Goal: Information Seeking & Learning: Learn about a topic

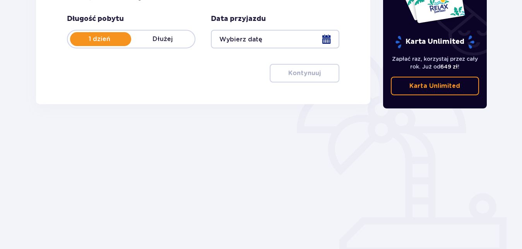
scroll to position [145, 0]
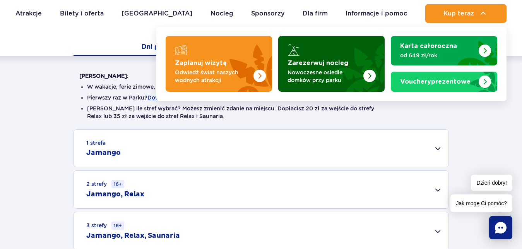
scroll to position [158, 0]
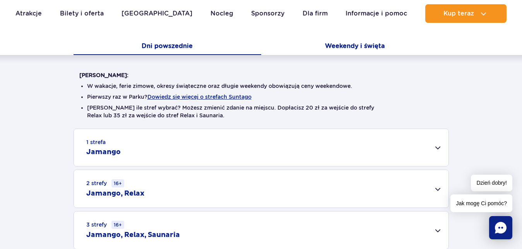
click at [355, 47] on button "Weekendy i święta" at bounding box center [355, 47] width 188 height 16
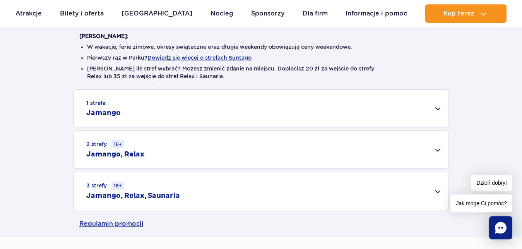
scroll to position [197, 0]
click at [440, 150] on div "2 strefy 16+ Jamango, Relax" at bounding box center [261, 149] width 374 height 38
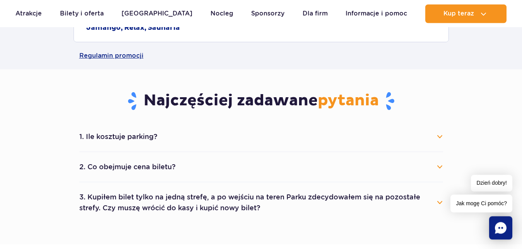
scroll to position [473, 0]
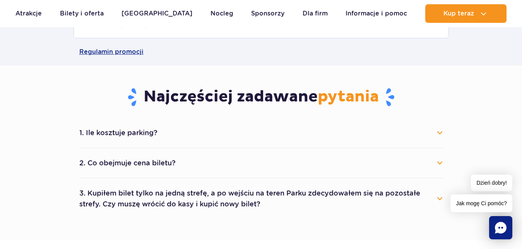
click at [441, 130] on button "1. Ile kosztuje parking?" at bounding box center [261, 132] width 364 height 17
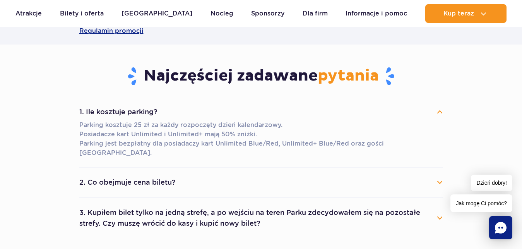
scroll to position [513, 0]
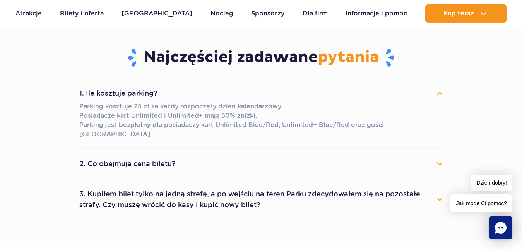
click at [439, 155] on button "2. Co obejmuje cena biletu?" at bounding box center [261, 163] width 364 height 17
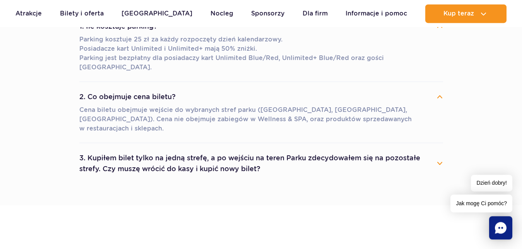
scroll to position [592, 0]
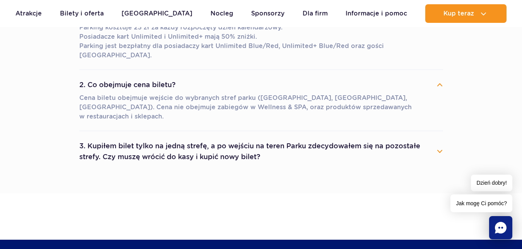
click at [439, 137] on button "3. Kupiłem bilet tylko na jedną strefę, a po wejściu na teren Parku zdecydowałe…" at bounding box center [261, 151] width 364 height 28
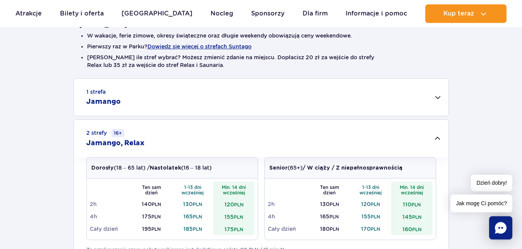
scroll to position [197, 0]
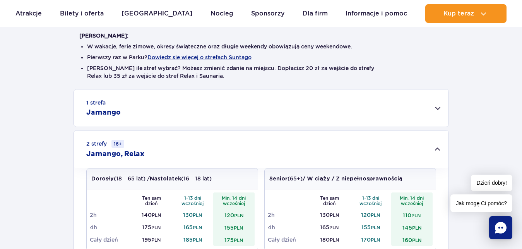
click at [441, 107] on div "1 strefa Jamango" at bounding box center [261, 107] width 374 height 37
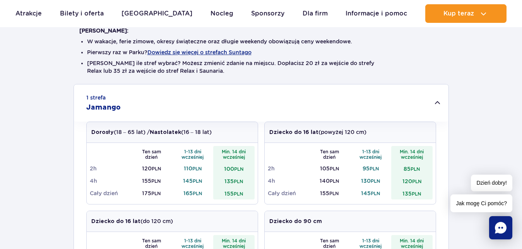
scroll to position [158, 0]
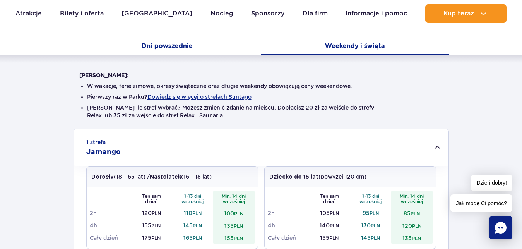
click at [156, 49] on button "Dni powszednie" at bounding box center [167, 47] width 188 height 16
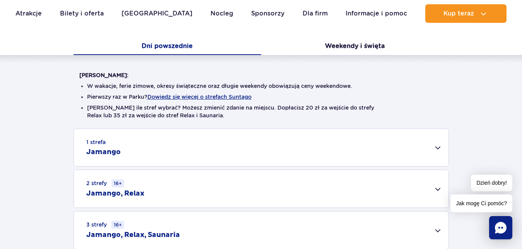
click at [438, 191] on div "2 strefy 16+ Jamango, Relax" at bounding box center [261, 189] width 374 height 38
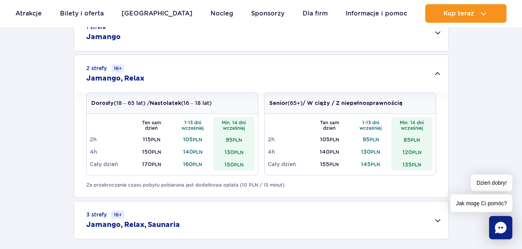
scroll to position [276, 0]
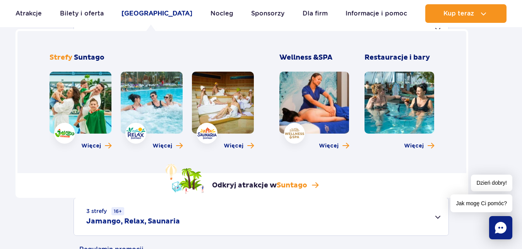
click at [154, 10] on link "[GEOGRAPHIC_DATA]" at bounding box center [156, 13] width 71 height 19
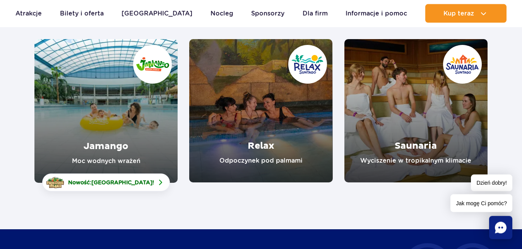
scroll to position [118, 0]
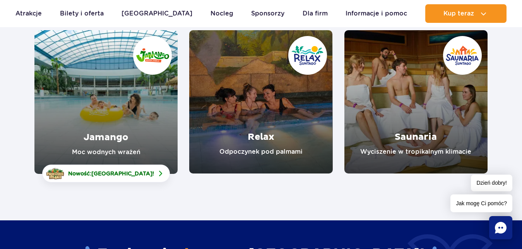
click at [253, 112] on link "Relax" at bounding box center [260, 101] width 143 height 143
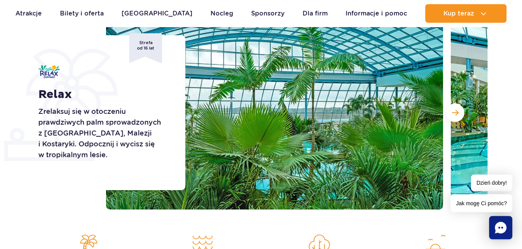
scroll to position [118, 0]
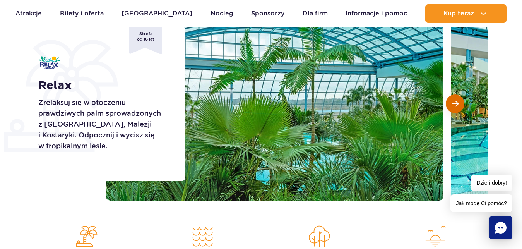
click at [456, 102] on span "Następny slajd" at bounding box center [455, 103] width 7 height 7
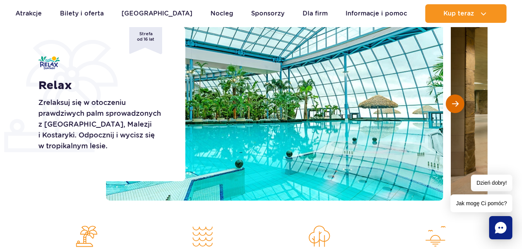
click at [456, 102] on span "Następny slajd" at bounding box center [455, 103] width 7 height 7
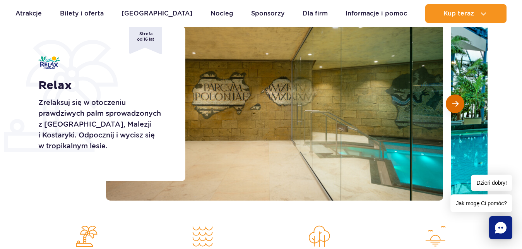
click at [456, 102] on span "Następny slajd" at bounding box center [455, 103] width 7 height 7
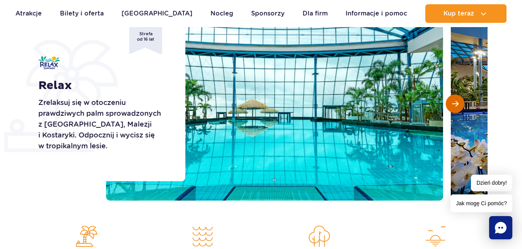
click at [456, 102] on span "Następny slajd" at bounding box center [455, 103] width 7 height 7
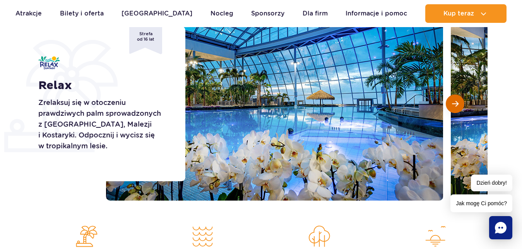
click at [456, 102] on span "Następny slajd" at bounding box center [455, 103] width 7 height 7
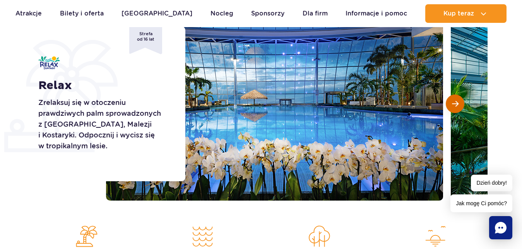
click at [456, 102] on span "Następny slajd" at bounding box center [455, 103] width 7 height 7
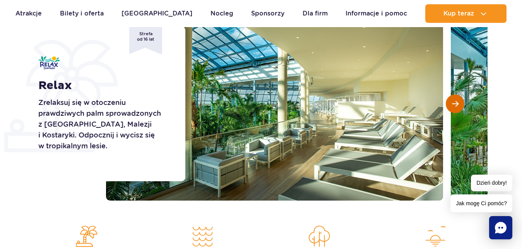
click at [456, 102] on span "Następny slajd" at bounding box center [455, 103] width 7 height 7
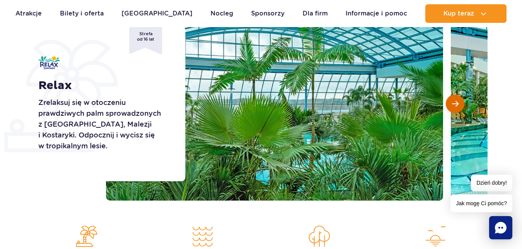
click at [456, 102] on span "Następny slajd" at bounding box center [455, 103] width 7 height 7
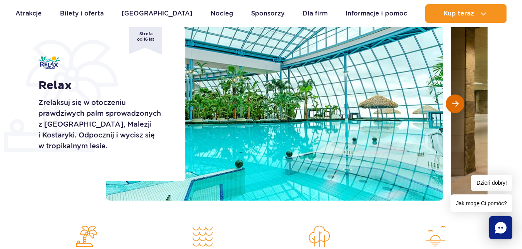
click at [456, 102] on span "Następny slajd" at bounding box center [455, 103] width 7 height 7
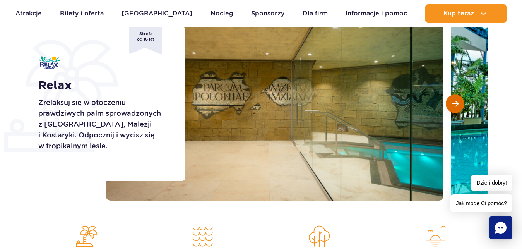
click at [456, 102] on span "Następny slajd" at bounding box center [455, 103] width 7 height 7
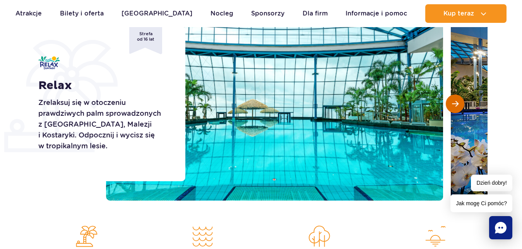
click at [456, 102] on span "Następny slajd" at bounding box center [455, 103] width 7 height 7
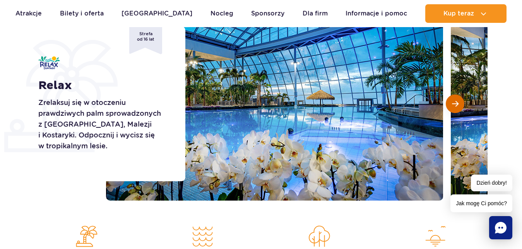
click at [456, 102] on span "Następny slajd" at bounding box center [455, 103] width 7 height 7
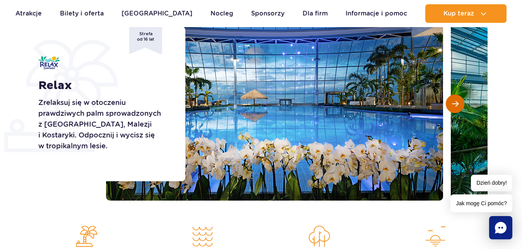
click at [456, 102] on span "Następny slajd" at bounding box center [455, 103] width 7 height 7
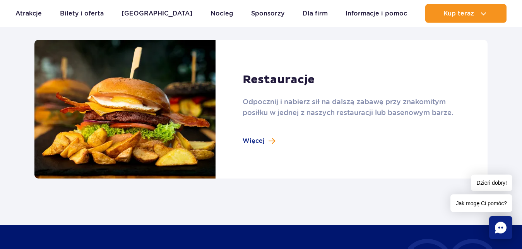
scroll to position [868, 0]
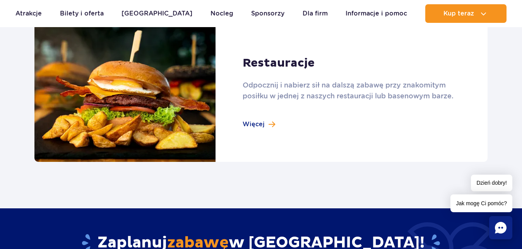
click at [266, 124] on link at bounding box center [260, 92] width 453 height 139
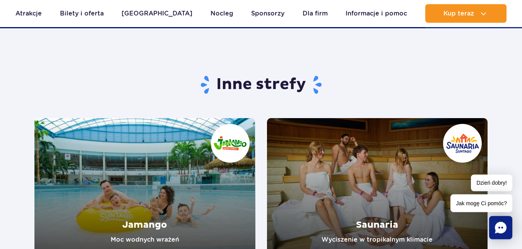
scroll to position [1223, 0]
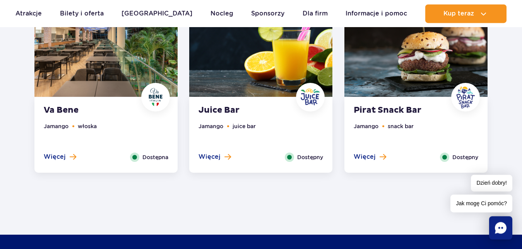
scroll to position [671, 0]
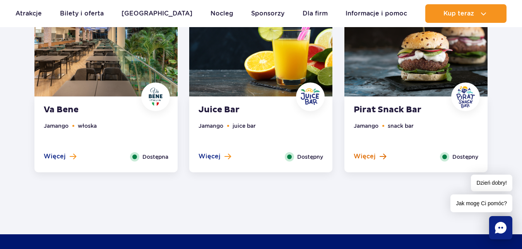
click at [372, 159] on span "Więcej" at bounding box center [365, 156] width 22 height 9
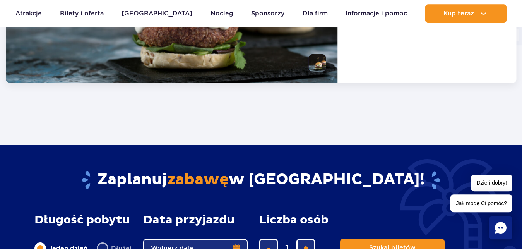
scroll to position [1051, 0]
